Goal: Go to known website: Go to known website

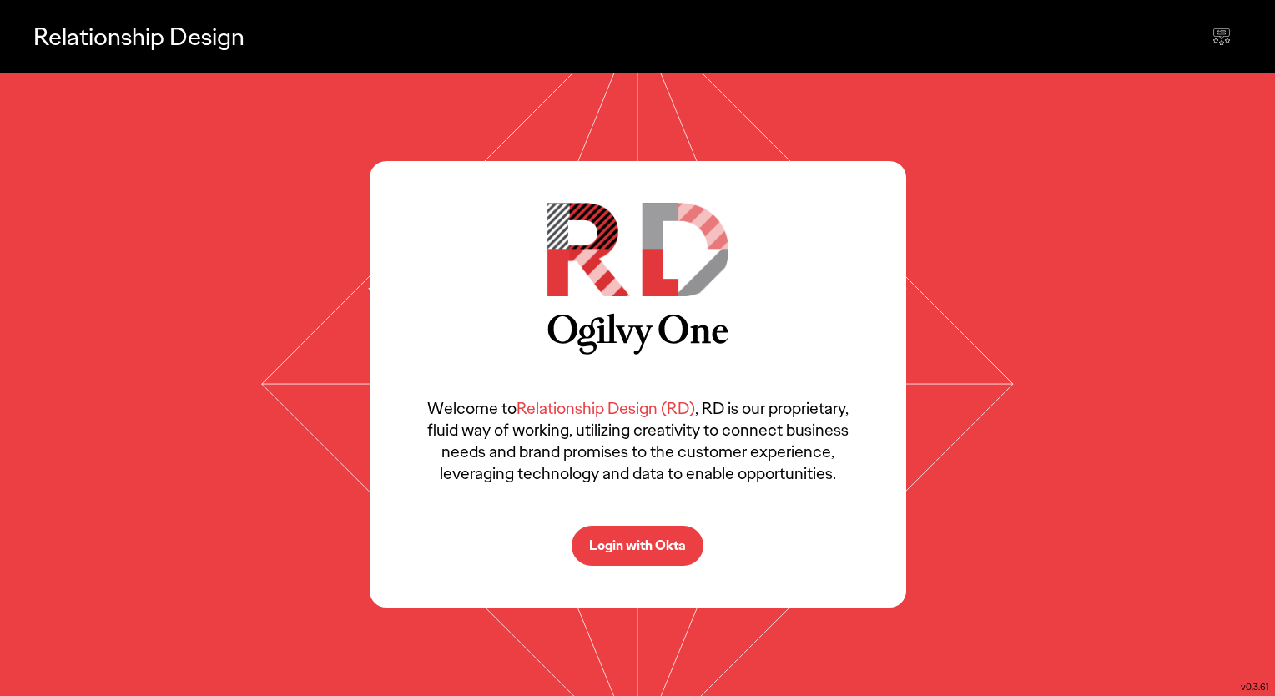
click at [647, 541] on p "Login with Okta" at bounding box center [637, 545] width 97 height 13
click at [668, 552] on p "Login with Okta" at bounding box center [637, 545] width 97 height 13
